Goal: Transaction & Acquisition: Purchase product/service

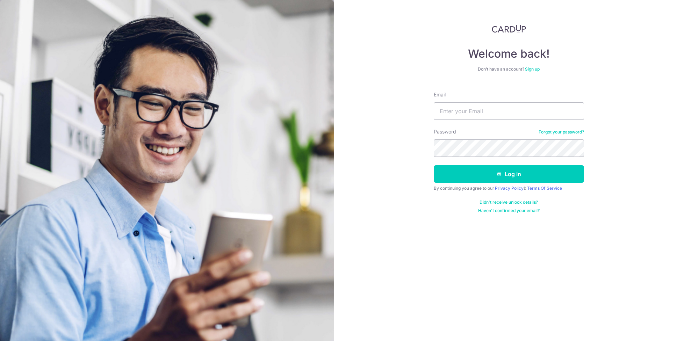
type input "[EMAIL_ADDRESS][DOMAIN_NAME]"
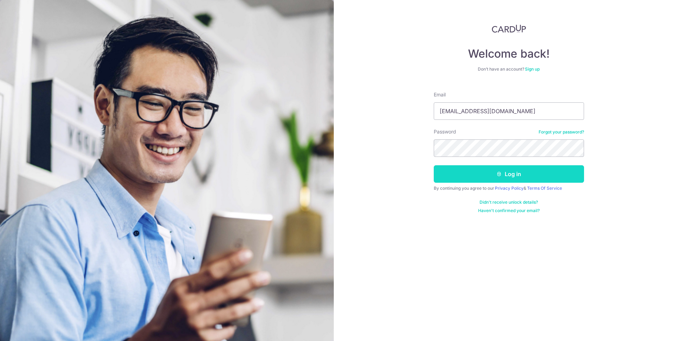
drag, startPoint x: 442, startPoint y: 174, endPoint x: 440, endPoint y: 177, distance: 3.9
click at [442, 174] on button "Log in" at bounding box center [509, 173] width 150 height 17
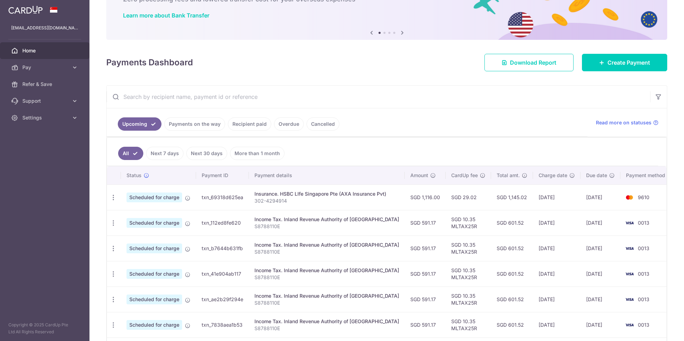
scroll to position [105, 0]
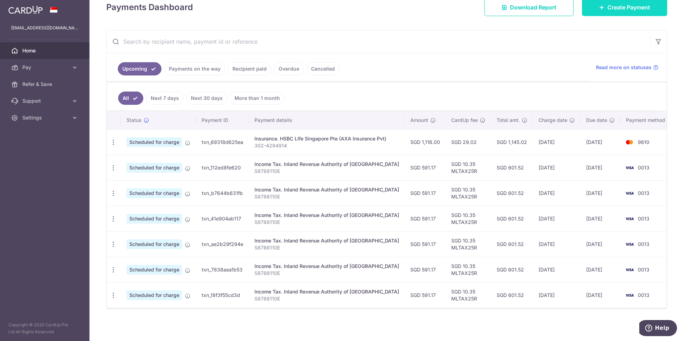
click at [603, 12] on link "Create Payment" at bounding box center [624, 7] width 85 height 17
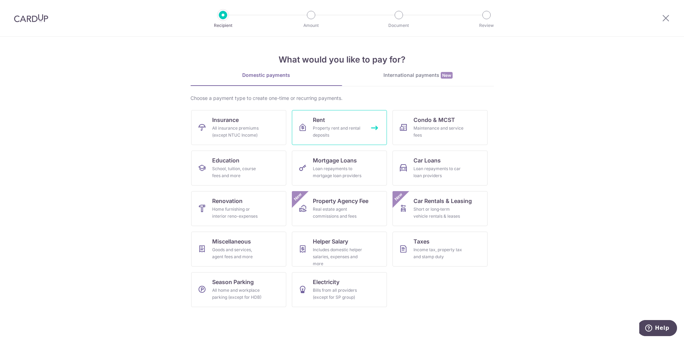
click at [336, 114] on link "Rent Property rent and rental deposits" at bounding box center [339, 127] width 95 height 35
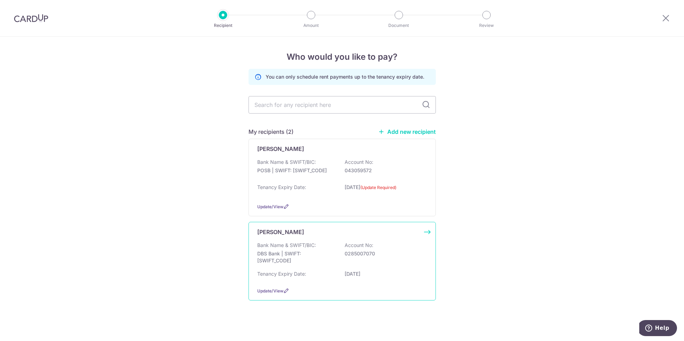
click at [314, 288] on div "Update/View" at bounding box center [342, 290] width 170 height 7
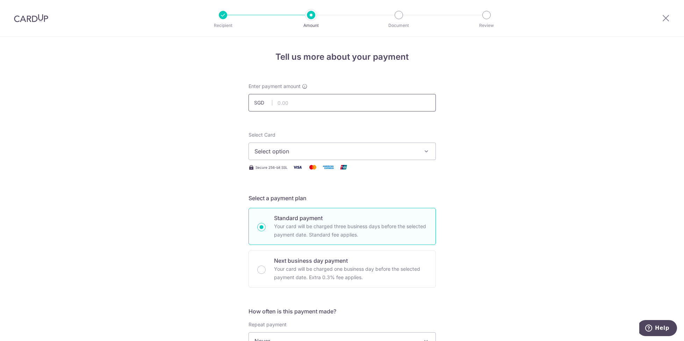
click at [296, 106] on input "text" at bounding box center [341, 102] width 187 height 17
type input "950.00"
click at [298, 148] on span "Select option" at bounding box center [335, 151] width 163 height 8
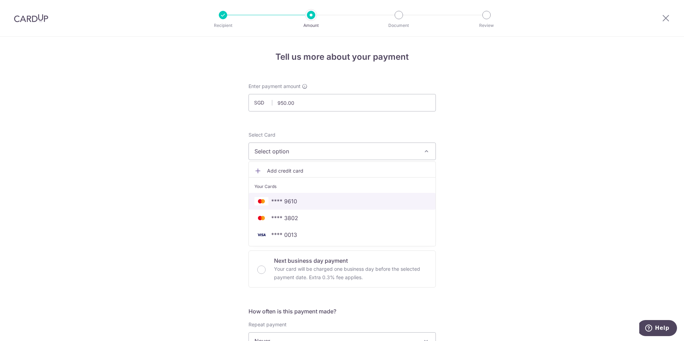
click at [302, 198] on span "**** 9610" at bounding box center [341, 201] width 175 height 8
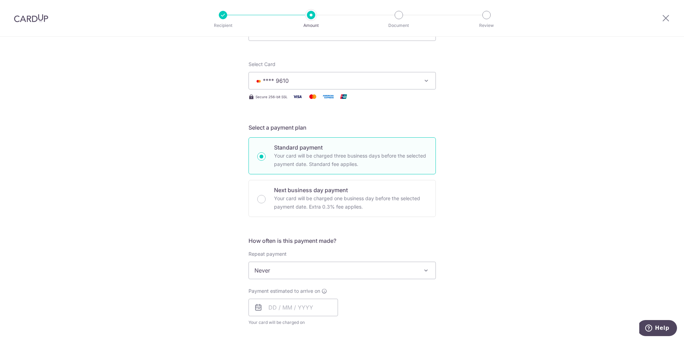
scroll to position [140, 0]
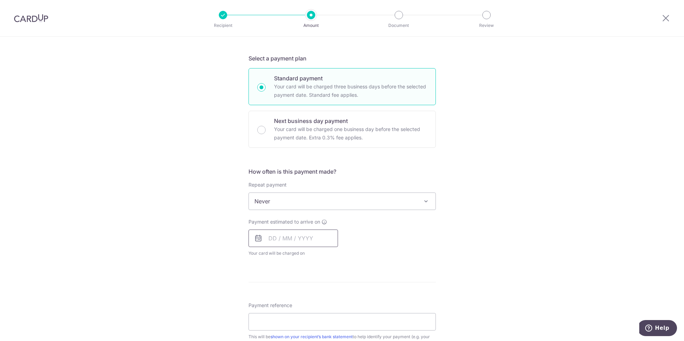
click at [308, 234] on input "text" at bounding box center [292, 238] width 89 height 17
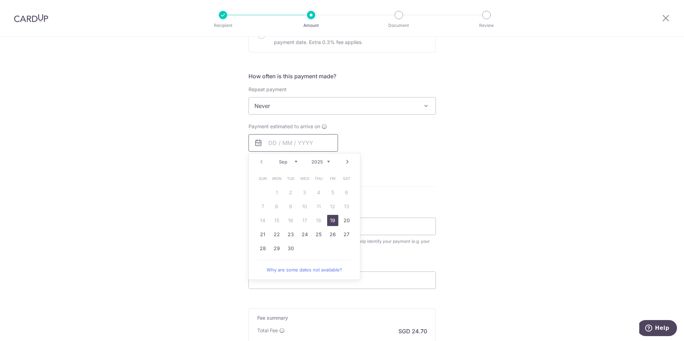
scroll to position [245, 0]
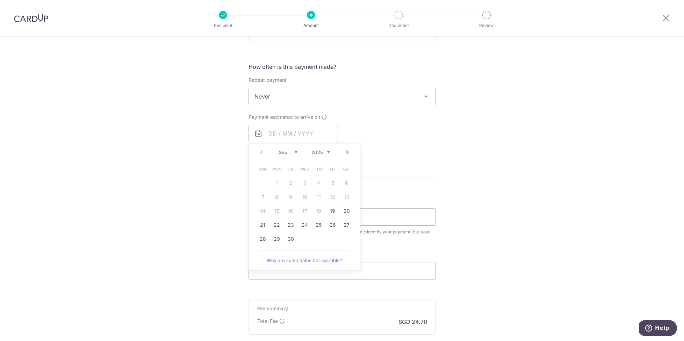
click at [347, 152] on link "Next" at bounding box center [347, 152] width 8 height 8
click at [273, 240] on link "24" at bounding box center [276, 238] width 11 height 11
type input "[DATE]"
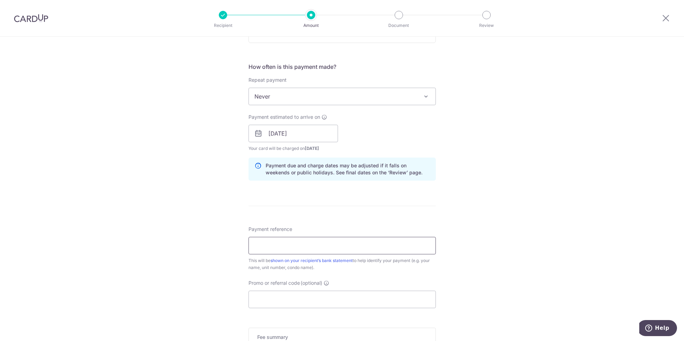
click at [292, 240] on input "Payment reference" at bounding box center [341, 245] width 187 height 17
click at [288, 248] on input "Zune - Rental October 2025" at bounding box center [341, 245] width 187 height 17
type input "Zune - Rent for [DATE]"
click at [294, 297] on input "Promo or referral code (optional)" at bounding box center [341, 299] width 187 height 17
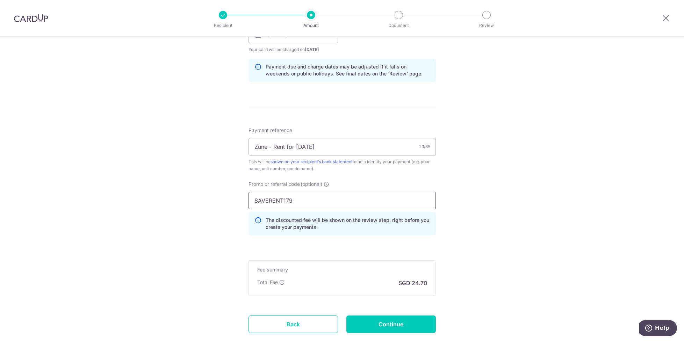
scroll to position [384, 0]
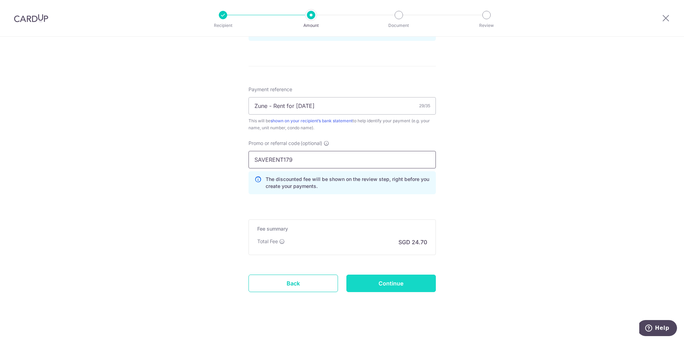
type input "SAVERENT179"
click at [349, 283] on input "Continue" at bounding box center [390, 283] width 89 height 17
type input "Create Schedule"
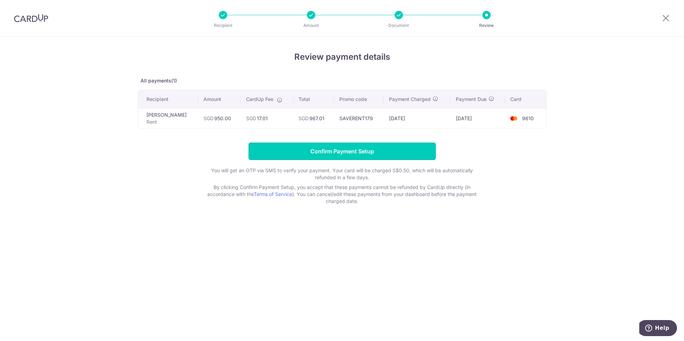
click at [390, 149] on input "Confirm Payment Setup" at bounding box center [341, 151] width 187 height 17
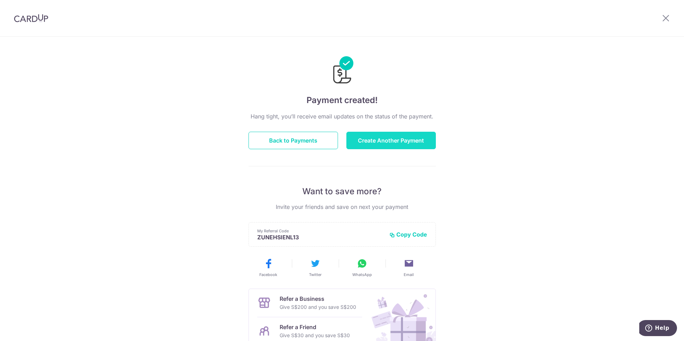
click at [355, 139] on button "Create Another Payment" at bounding box center [390, 140] width 89 height 17
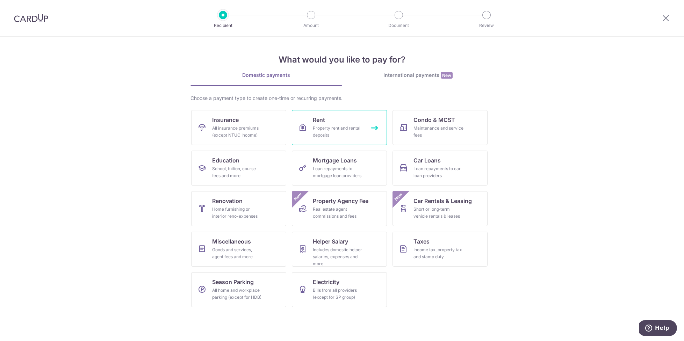
click at [348, 131] on div "Property rent and rental deposits" at bounding box center [338, 132] width 50 height 14
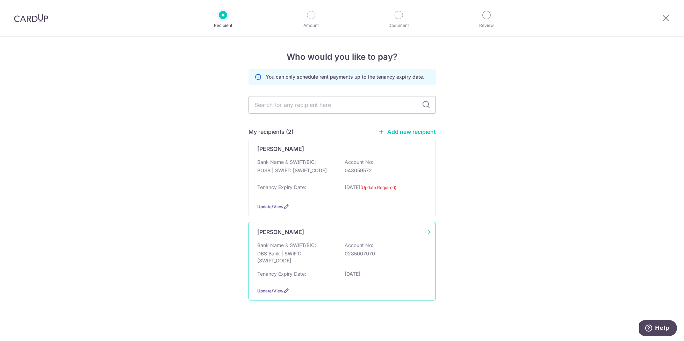
click at [333, 281] on div "Tenancy Expiry Date: 25/04/2027" at bounding box center [342, 275] width 170 height 11
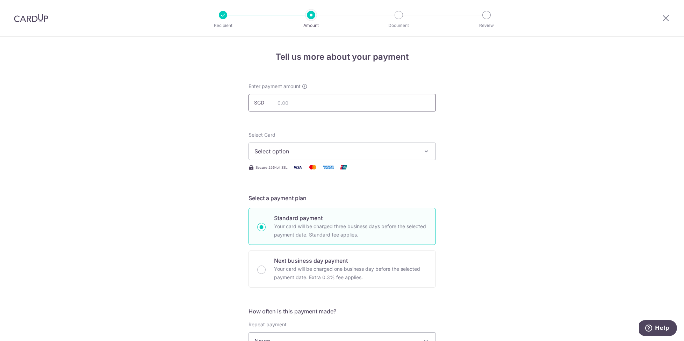
click at [290, 103] on input "text" at bounding box center [341, 102] width 187 height 17
type input "950.00"
click at [294, 149] on span "Select option" at bounding box center [335, 151] width 163 height 8
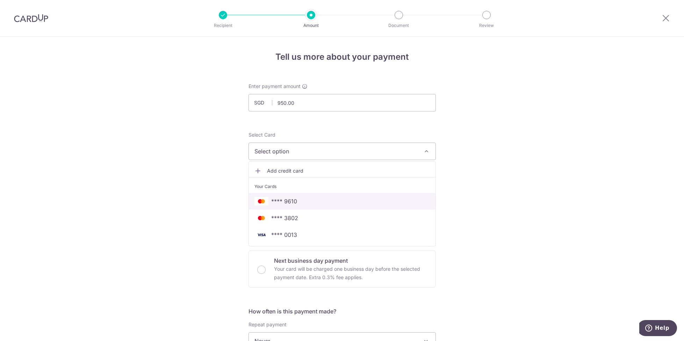
click at [303, 197] on span "**** 9610" at bounding box center [341, 201] width 175 height 8
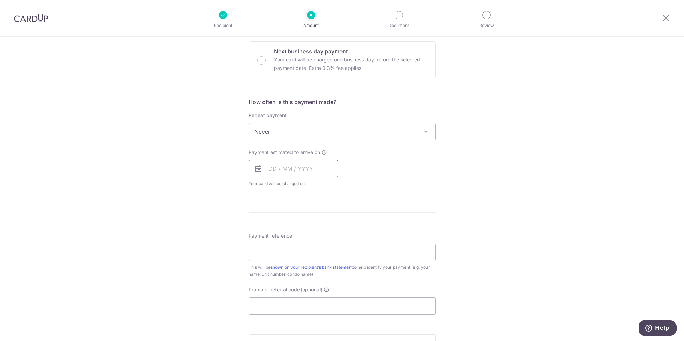
scroll to position [210, 0]
click at [290, 169] on input "text" at bounding box center [292, 168] width 89 height 17
click at [343, 187] on link "Next" at bounding box center [347, 187] width 8 height 8
click at [344, 187] on link "Next" at bounding box center [347, 187] width 8 height 8
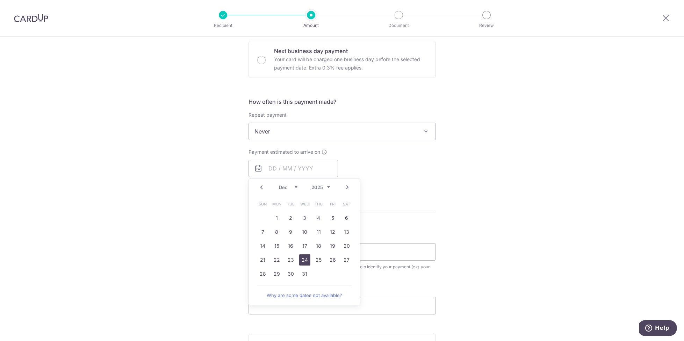
click at [302, 260] on link "24" at bounding box center [304, 259] width 11 height 11
type input "24/12/2025"
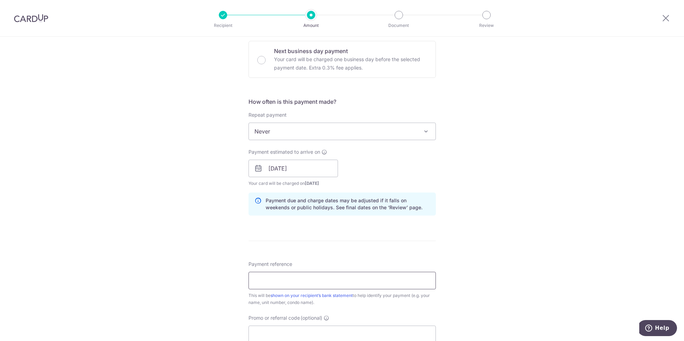
click at [292, 275] on input "Payment reference" at bounding box center [341, 280] width 187 height 17
drag, startPoint x: 323, startPoint y: 281, endPoint x: 297, endPoint y: 284, distance: 26.4
click at [294, 282] on input "Zune - Rent for December 2025" at bounding box center [341, 280] width 187 height 17
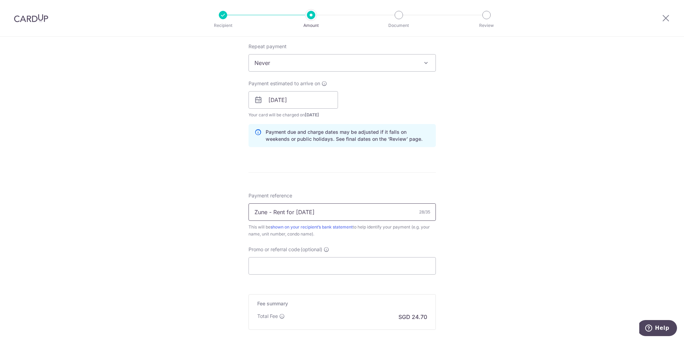
scroll to position [280, 0]
type input "Zune - Rent for January 2026"
click at [274, 268] on input "Promo or referral code (optional)" at bounding box center [341, 264] width 187 height 17
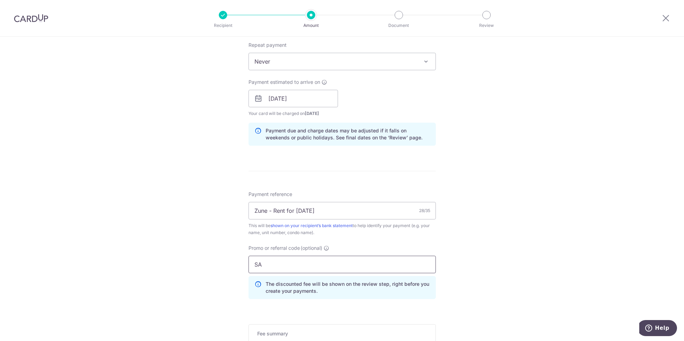
type input "S"
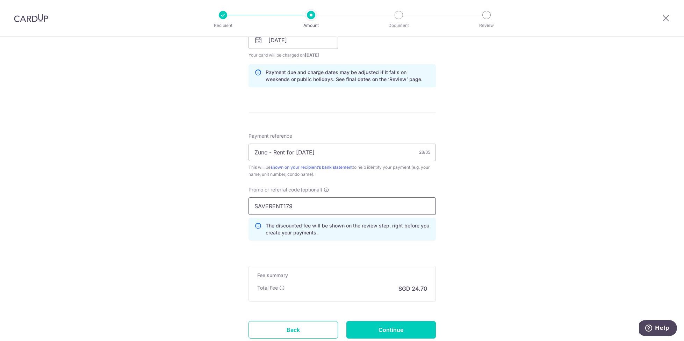
scroll to position [349, 0]
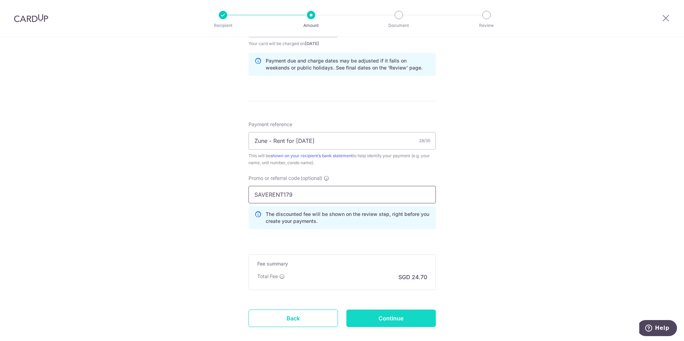
type input "SAVERENT179"
click at [366, 314] on input "Continue" at bounding box center [390, 318] width 89 height 17
type input "Create Schedule"
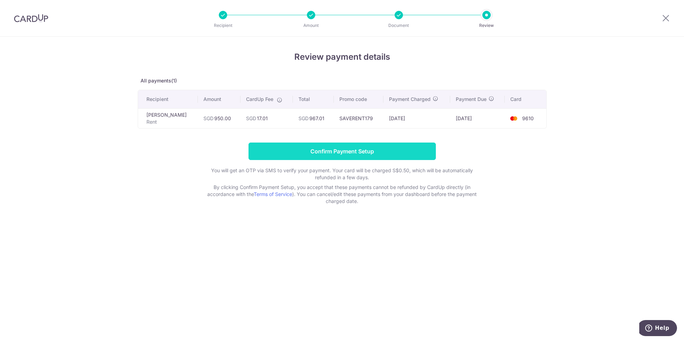
click at [334, 151] on input "Confirm Payment Setup" at bounding box center [341, 151] width 187 height 17
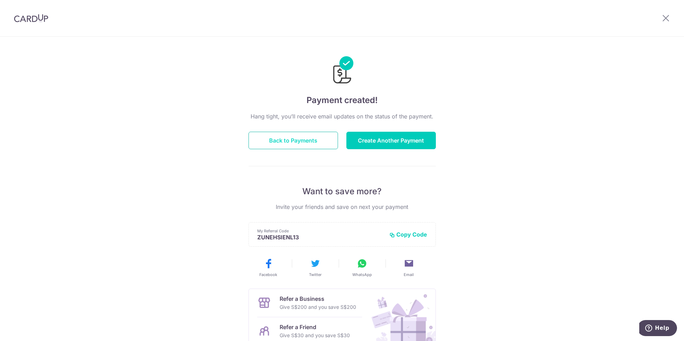
click at [294, 144] on button "Back to Payments" at bounding box center [292, 140] width 89 height 17
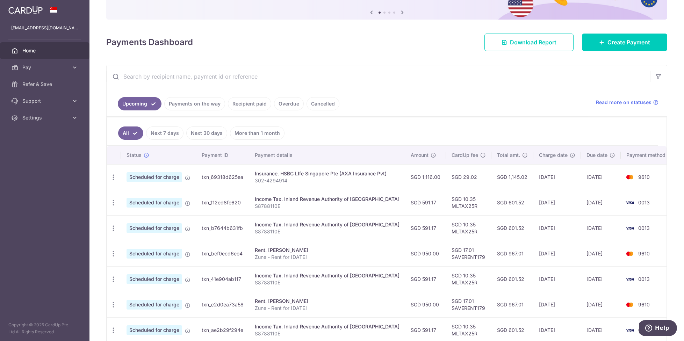
scroll to position [140, 0]
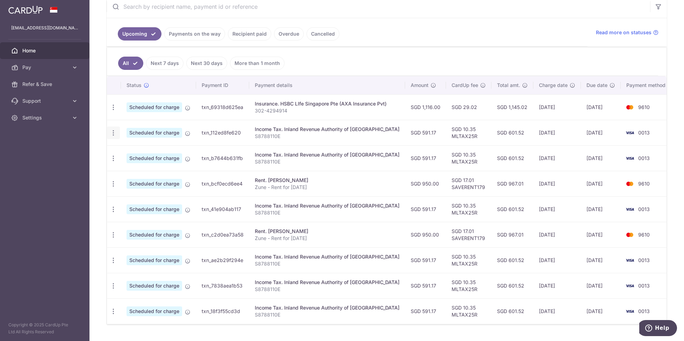
click at [113, 136] on icon "button" at bounding box center [113, 132] width 7 height 7
click at [129, 170] on span "Cancel payment" at bounding box center [150, 169] width 47 height 8
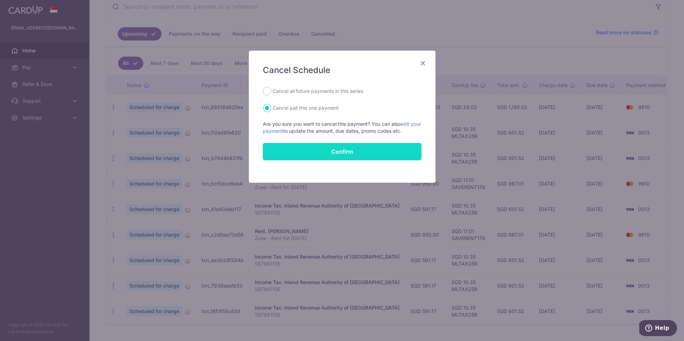
click at [303, 154] on button "Confirm" at bounding box center [342, 151] width 159 height 17
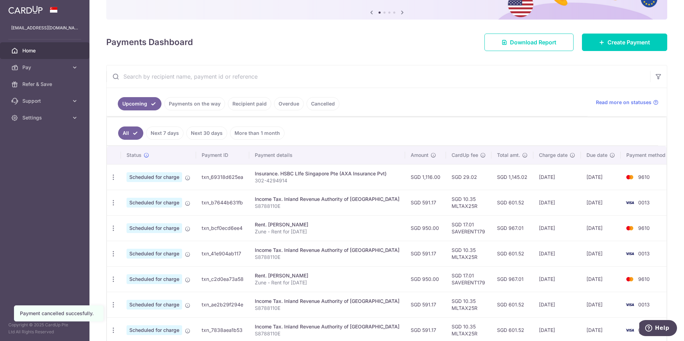
scroll to position [105, 0]
